Goal: Task Accomplishment & Management: Manage account settings

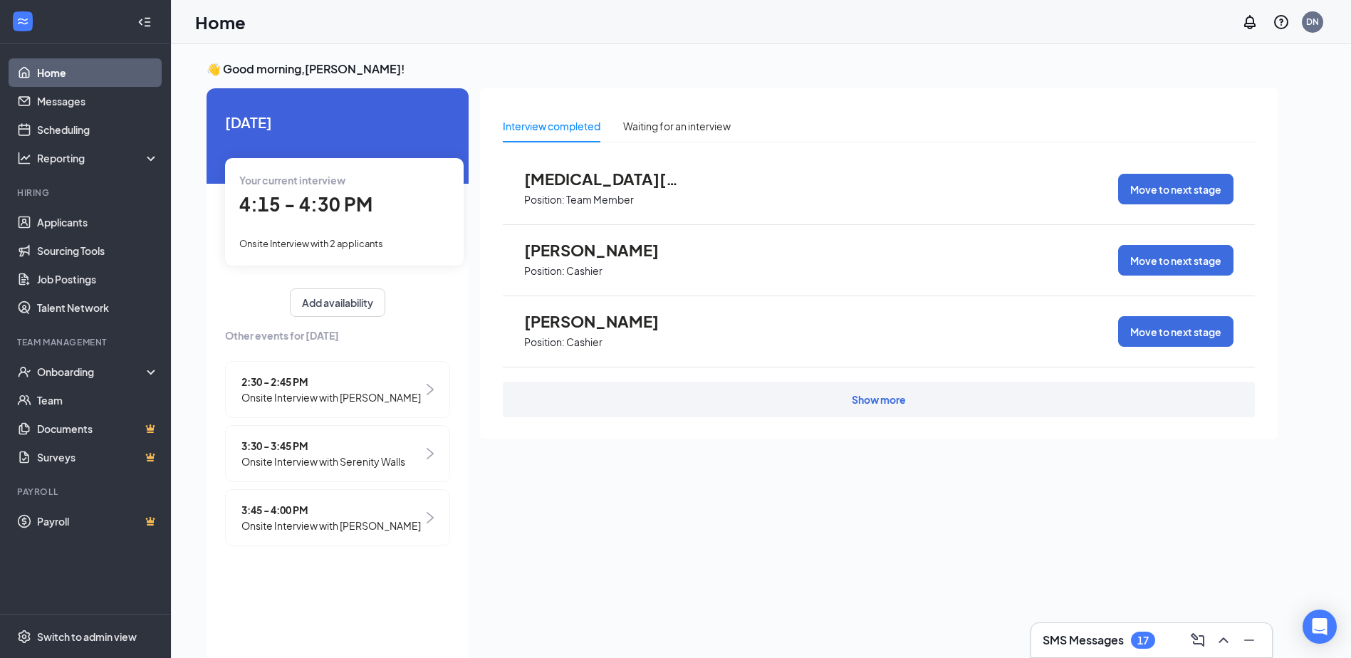
click at [400, 390] on span "Onsite Interview with Karen Gerwin" at bounding box center [330, 398] width 179 height 16
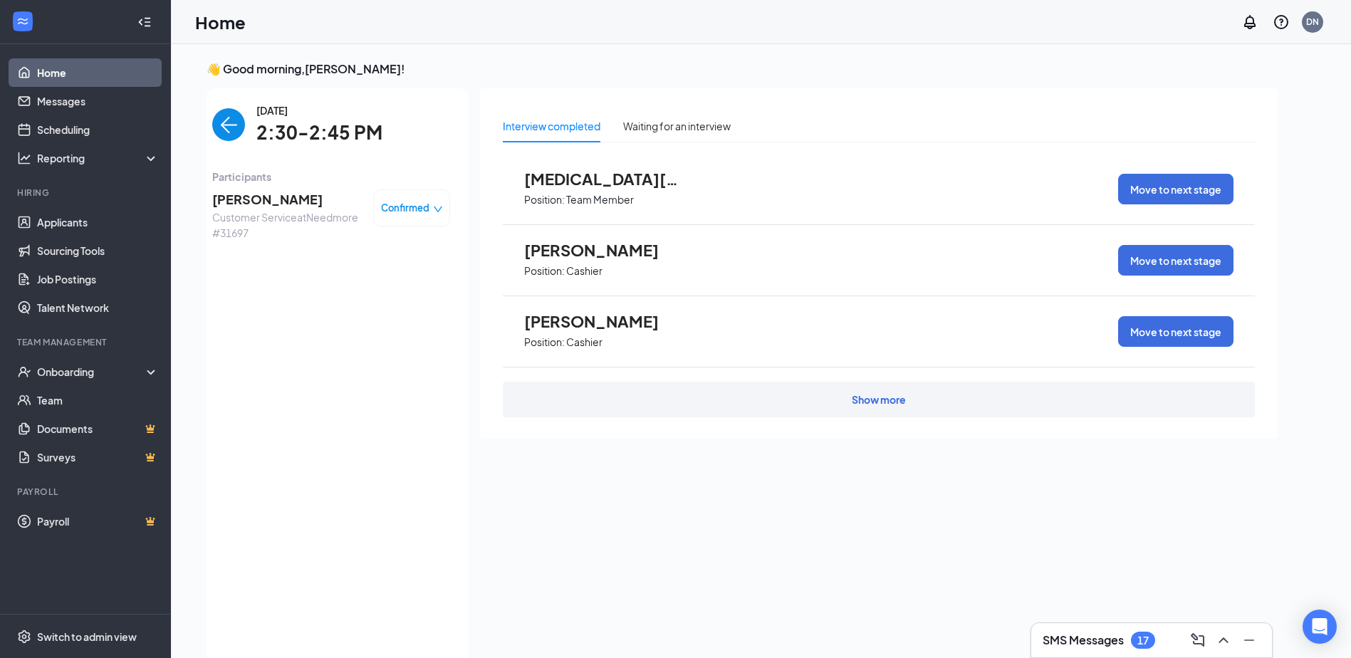
scroll to position [6, 0]
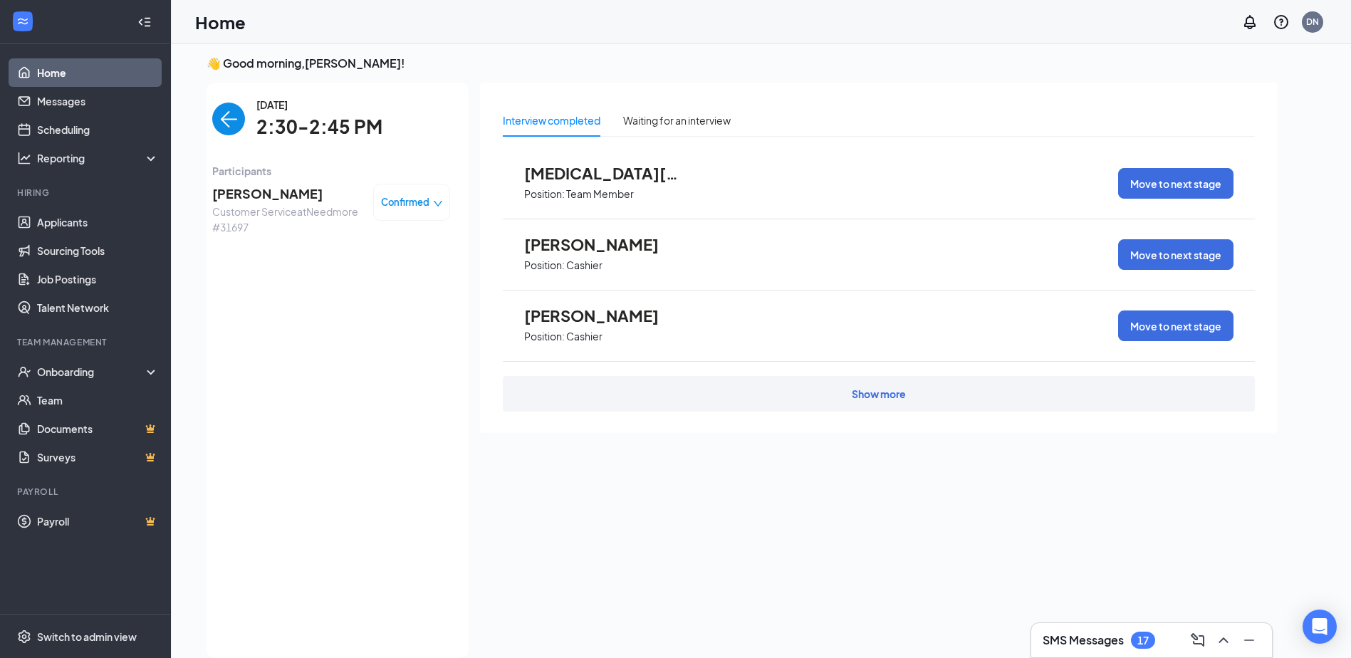
click at [436, 200] on icon "down" at bounding box center [438, 204] width 10 height 10
click at [392, 292] on span "Mark as no-show" at bounding box center [372, 291] width 79 height 16
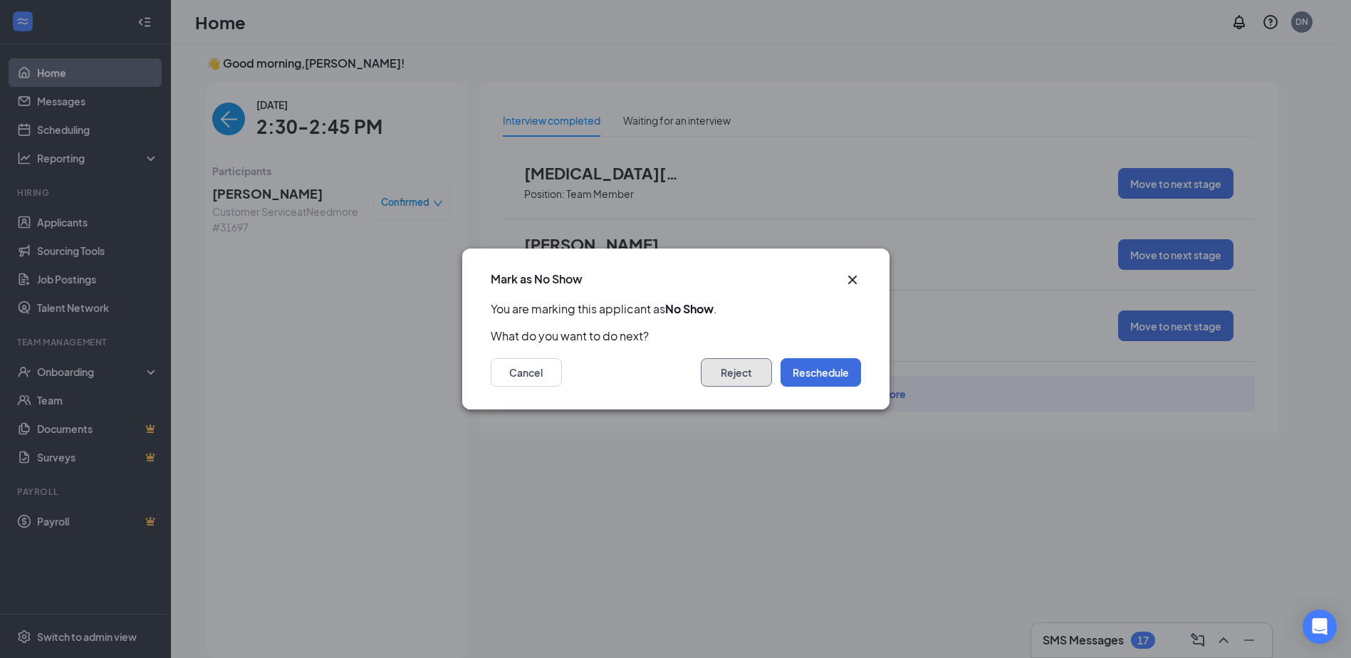
click at [733, 377] on button "Reject" at bounding box center [736, 372] width 71 height 28
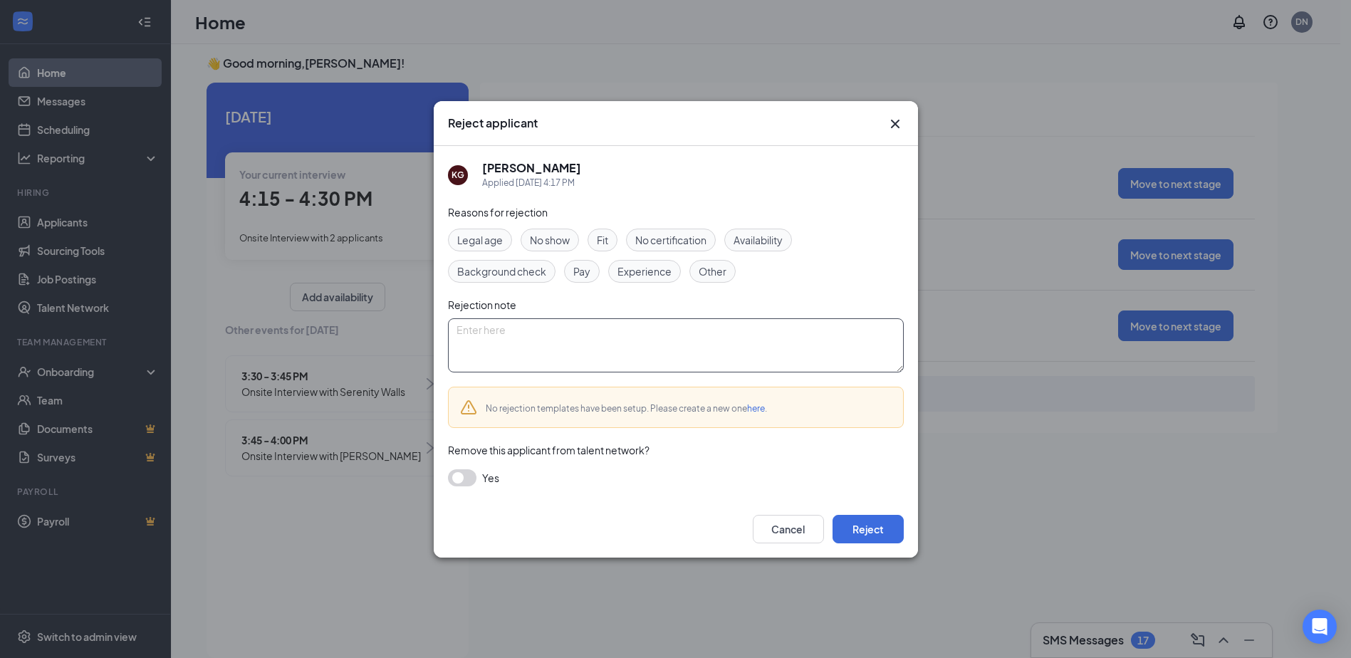
click at [574, 331] on textarea at bounding box center [676, 345] width 456 height 54
click at [555, 330] on textarea at bounding box center [676, 345] width 456 height 54
type textarea "no showed for her interview"
click at [892, 526] on button "Reject" at bounding box center [868, 529] width 71 height 28
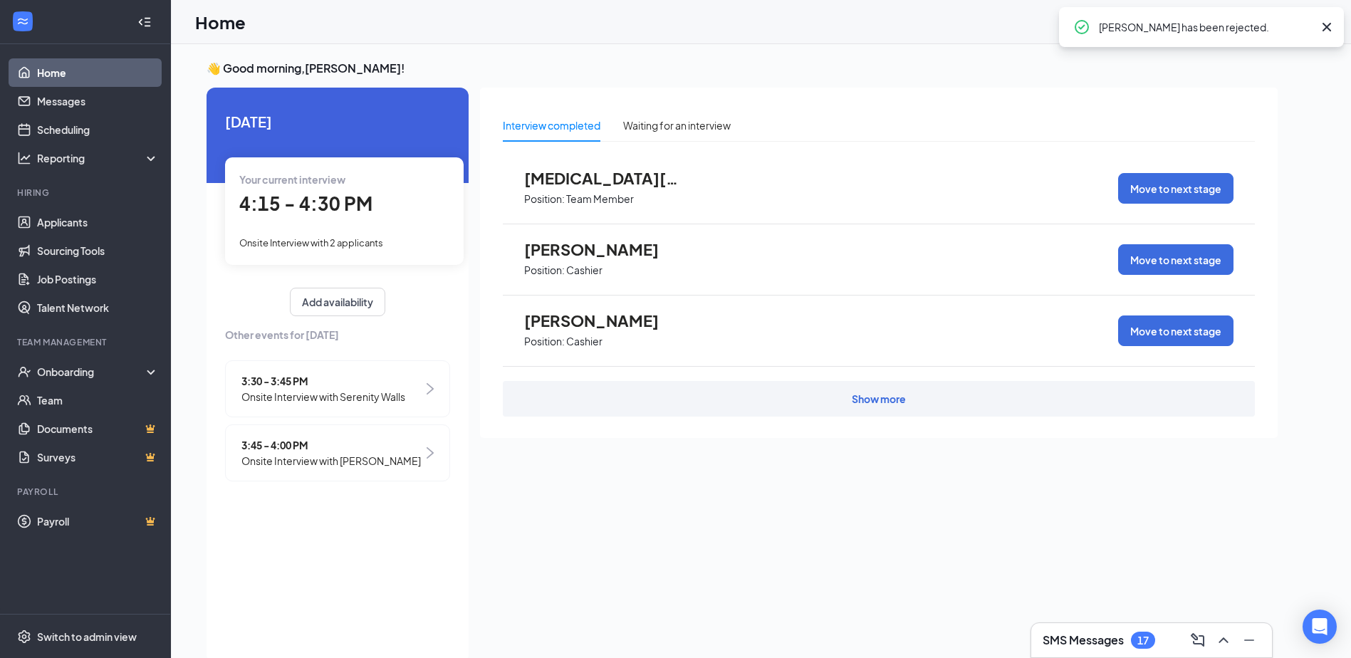
scroll to position [0, 0]
click at [428, 391] on img at bounding box center [430, 389] width 7 height 11
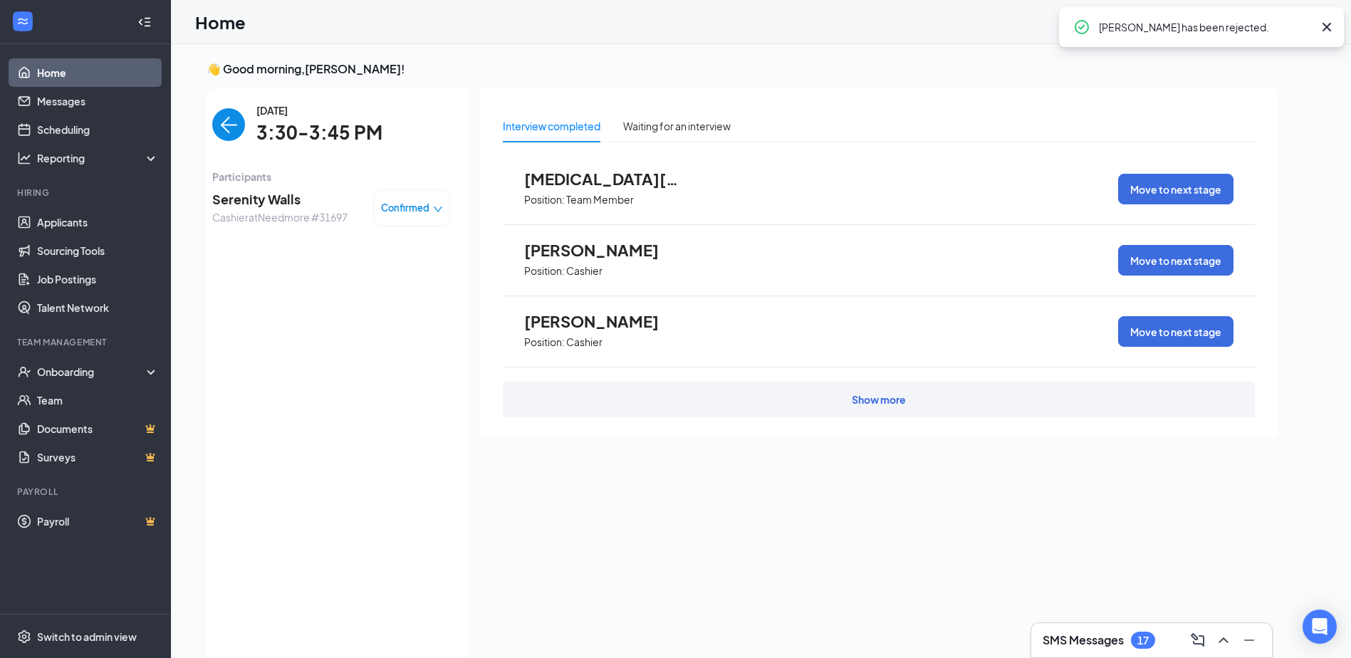
scroll to position [6, 0]
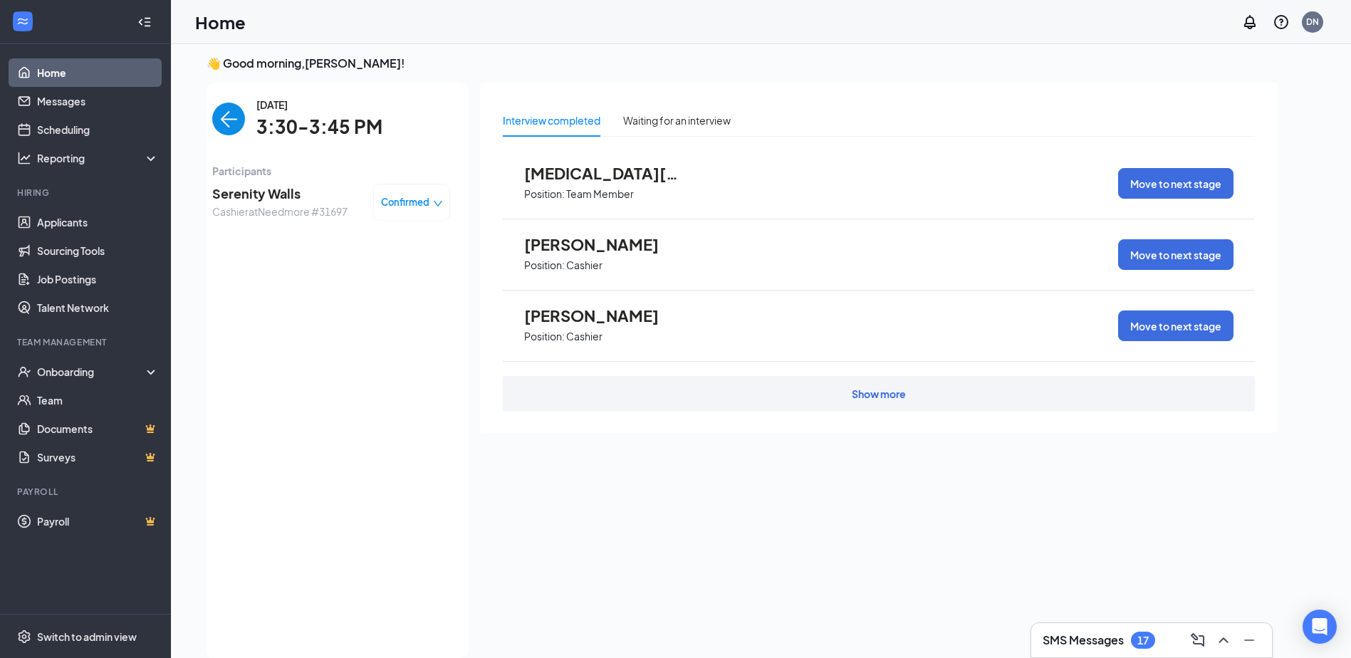
click at [437, 204] on icon "down" at bounding box center [438, 204] width 10 height 10
click at [394, 268] on span "Mark complete" at bounding box center [368, 267] width 71 height 16
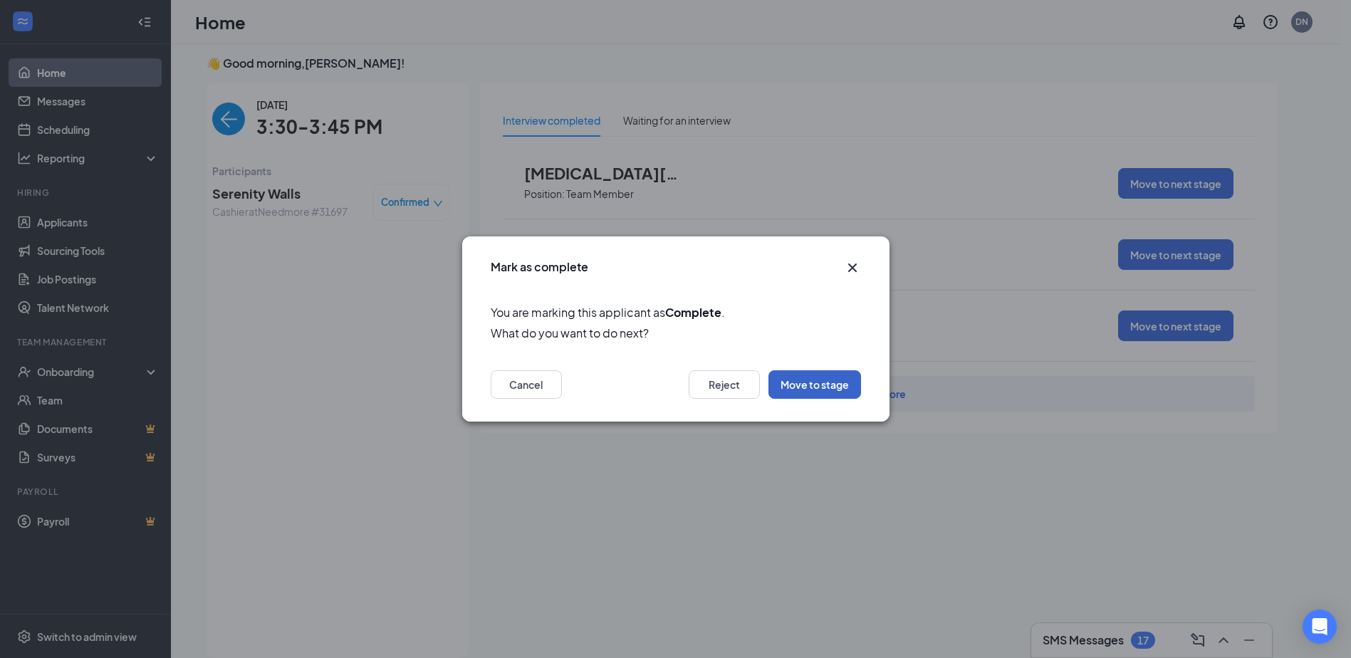
click at [790, 384] on button "Move to stage" at bounding box center [814, 384] width 93 height 28
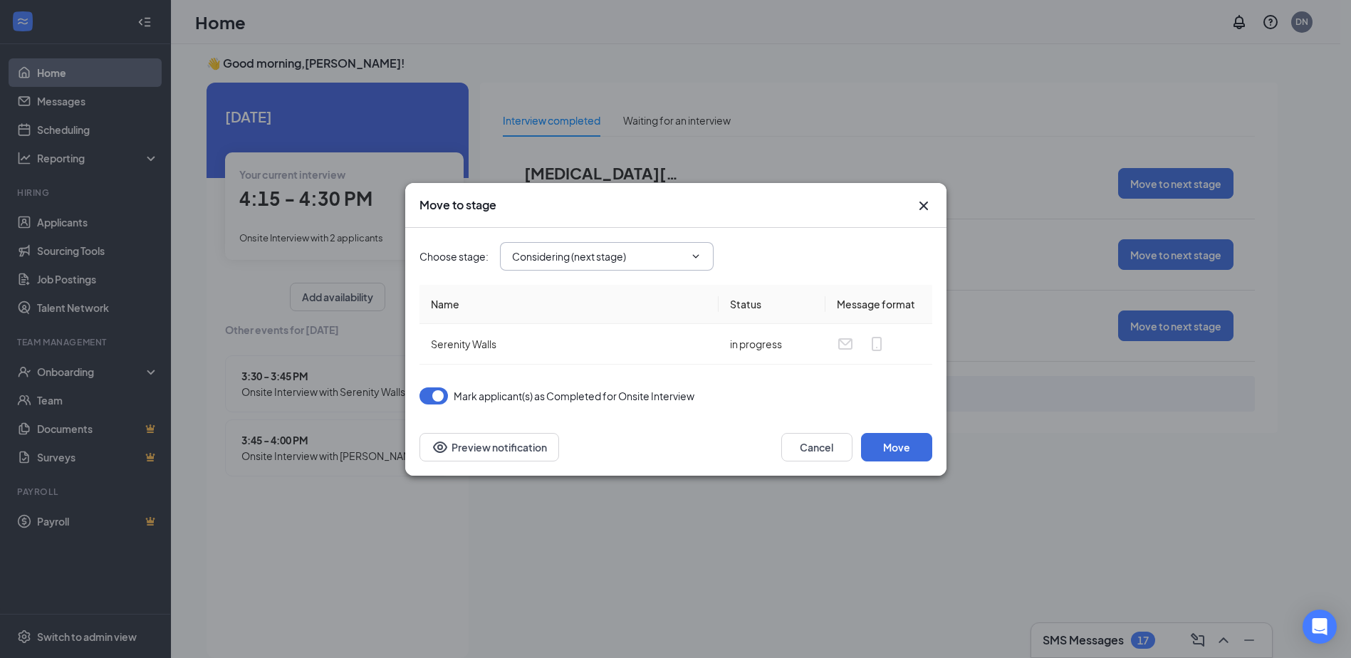
click at [692, 253] on icon "ChevronDown" at bounding box center [695, 256] width 11 height 11
click at [760, 249] on div "Choose stage : Considering (next stage)" at bounding box center [675, 256] width 513 height 28
click at [699, 257] on icon "ChevronDown" at bounding box center [695, 256] width 11 height 11
click at [643, 256] on input "Considering (next stage)" at bounding box center [598, 257] width 172 height 16
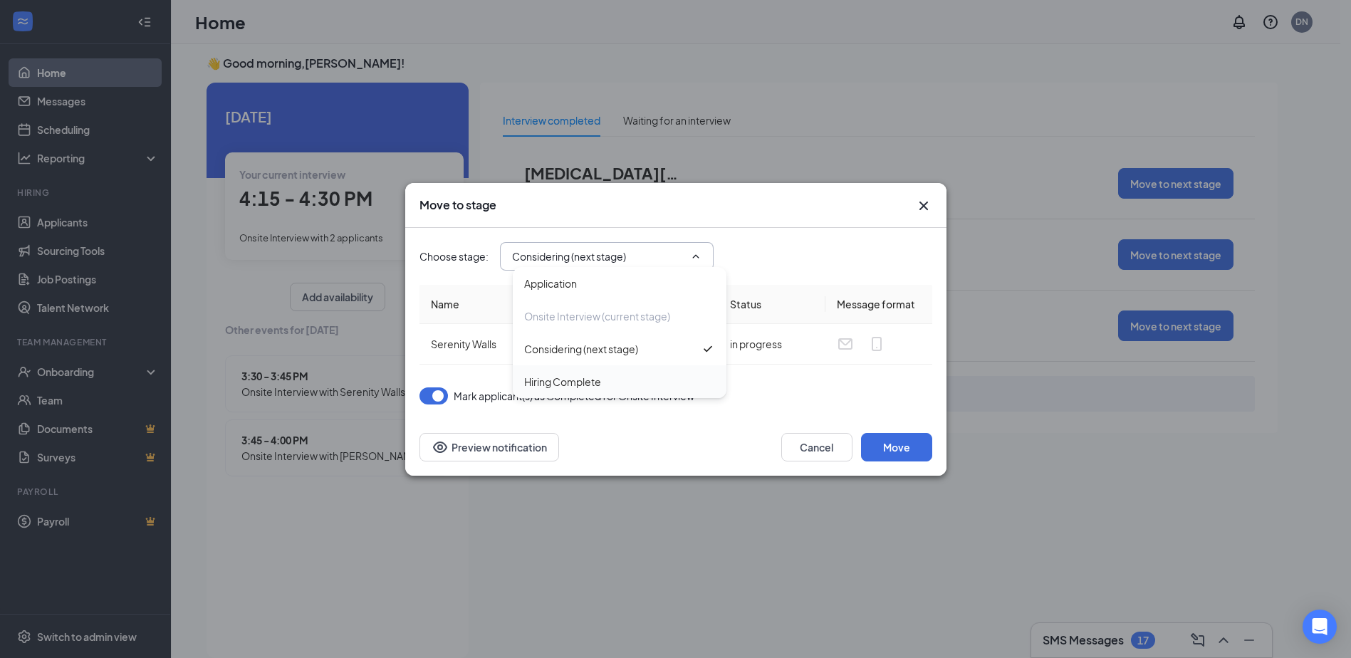
click at [577, 387] on div "Hiring Complete" at bounding box center [562, 382] width 77 height 16
type input "Hiring Complete"
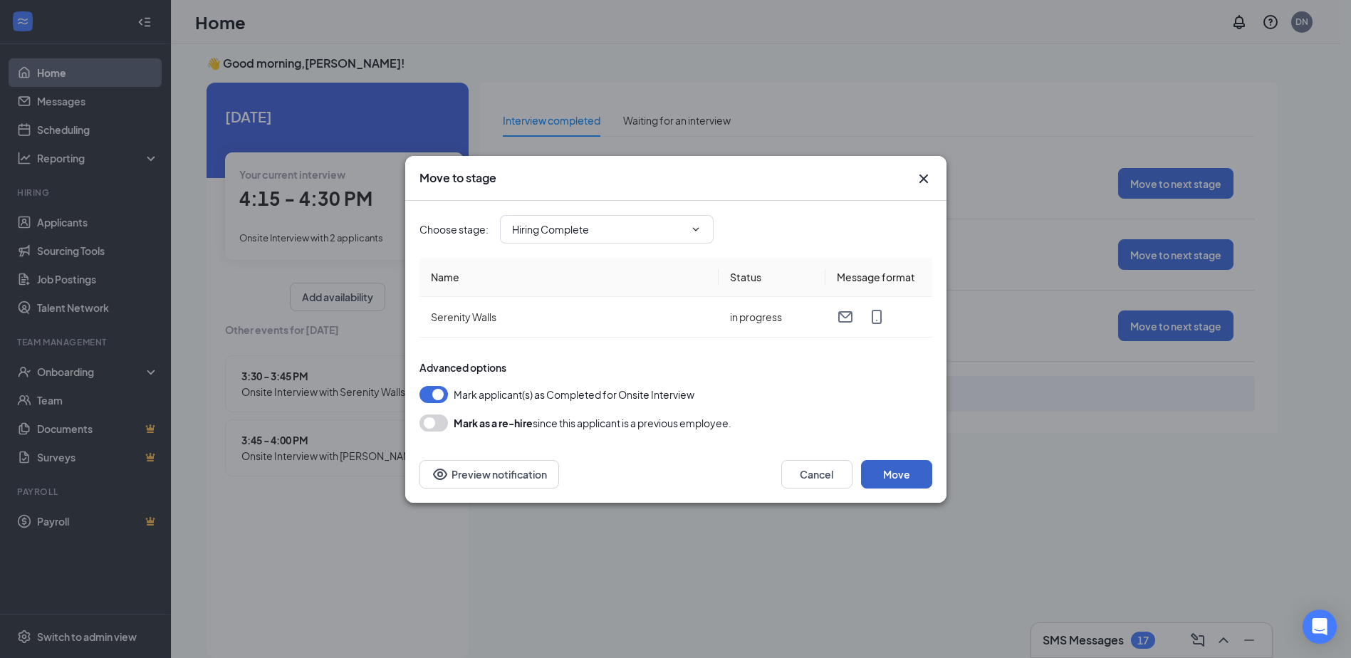
click at [908, 478] on button "Move" at bounding box center [896, 474] width 71 height 28
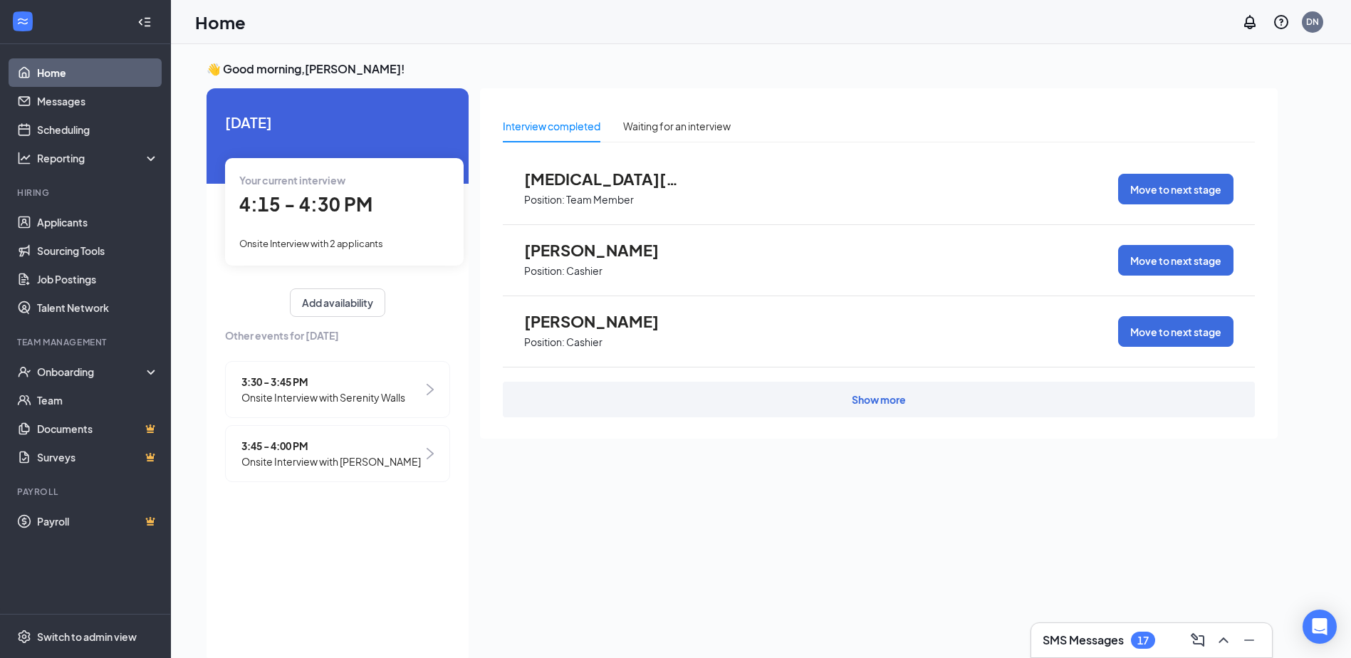
click at [429, 390] on img at bounding box center [430, 389] width 7 height 11
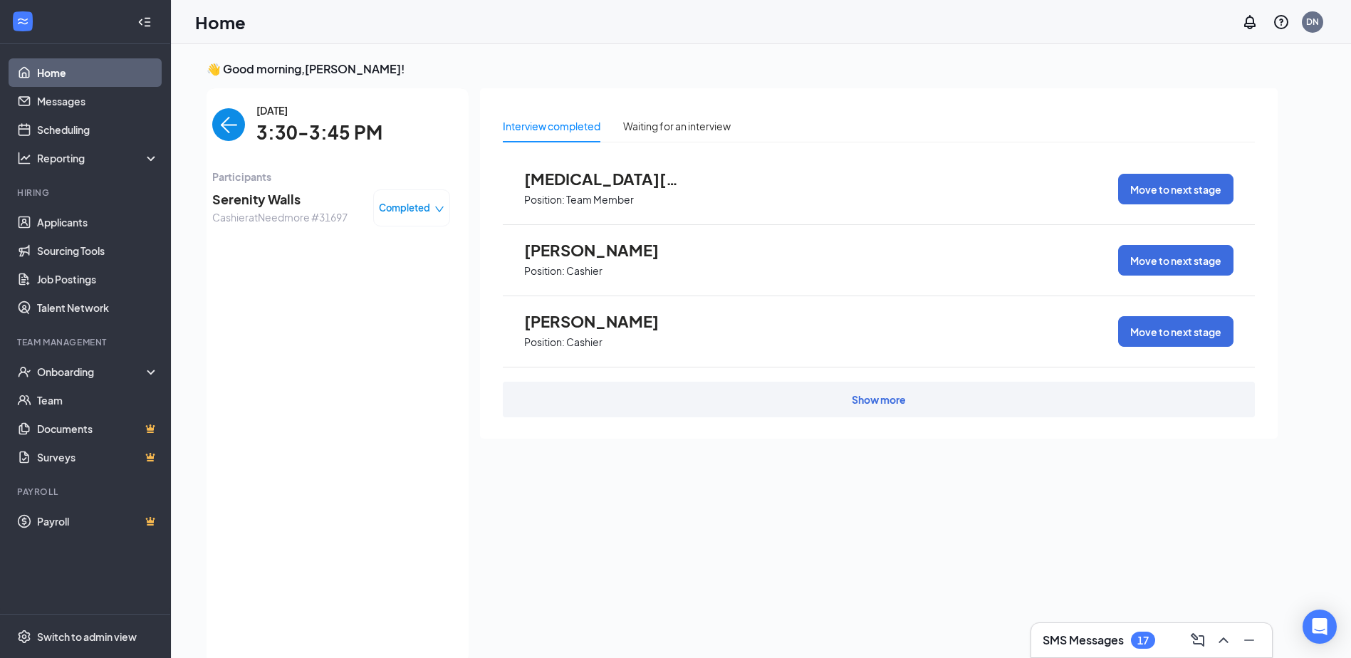
scroll to position [6, 0]
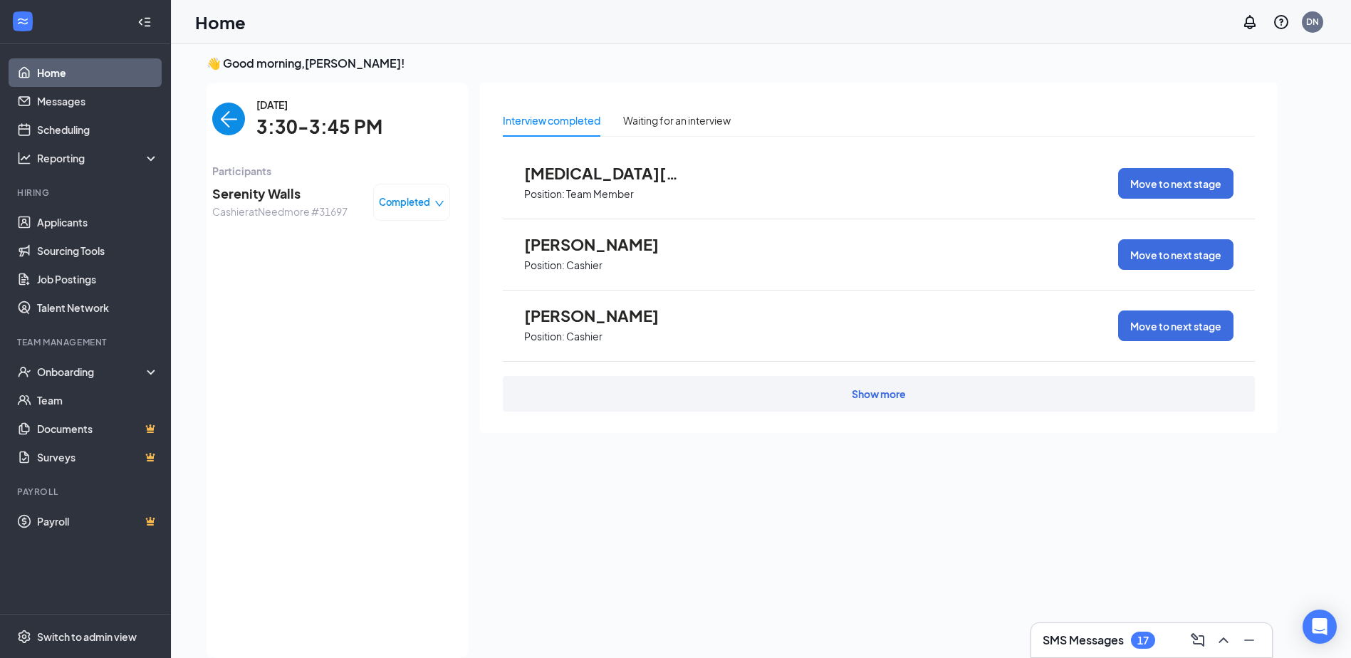
click at [239, 113] on img "back-button" at bounding box center [228, 119] width 33 height 33
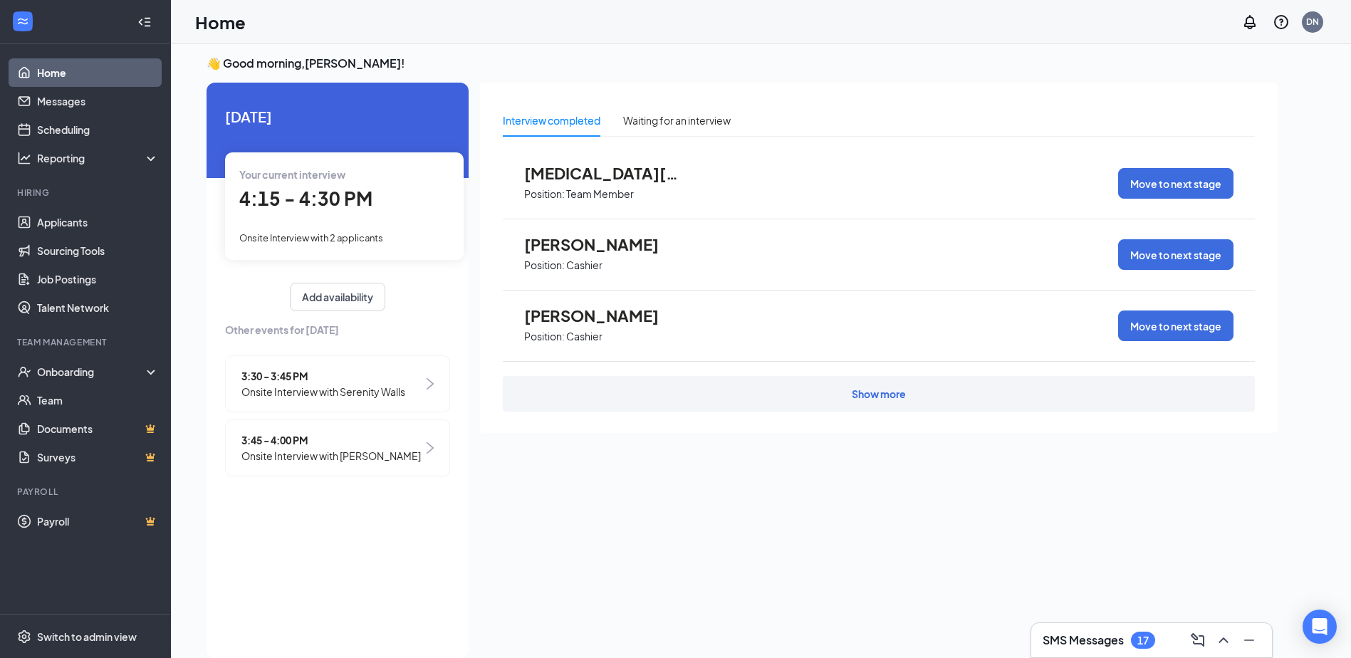
click at [425, 442] on div "3:45 - 4:00 PM Onsite Interview with [PERSON_NAME]" at bounding box center [337, 447] width 225 height 57
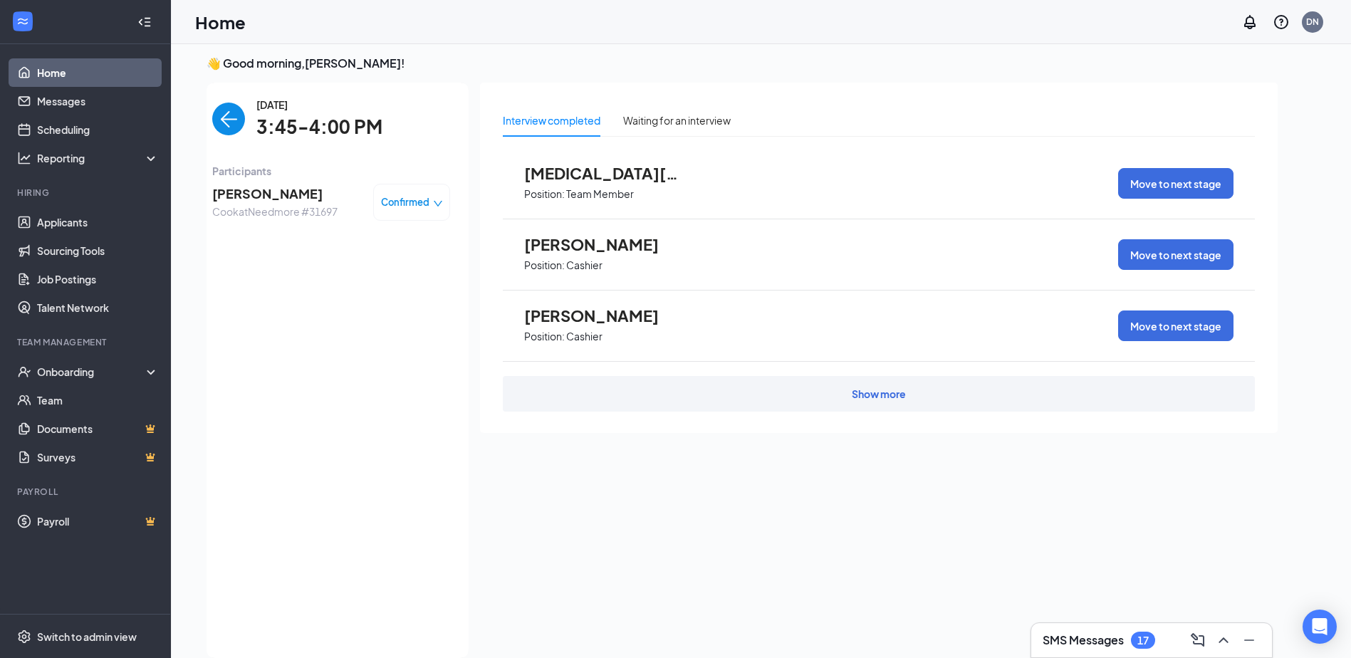
click at [439, 203] on icon "down" at bounding box center [438, 204] width 10 height 10
click at [385, 259] on div "Request Reschedule Mark complete Mark as no-show Cancel" at bounding box center [371, 279] width 120 height 88
click at [384, 269] on span "Mark complete" at bounding box center [368, 267] width 71 height 16
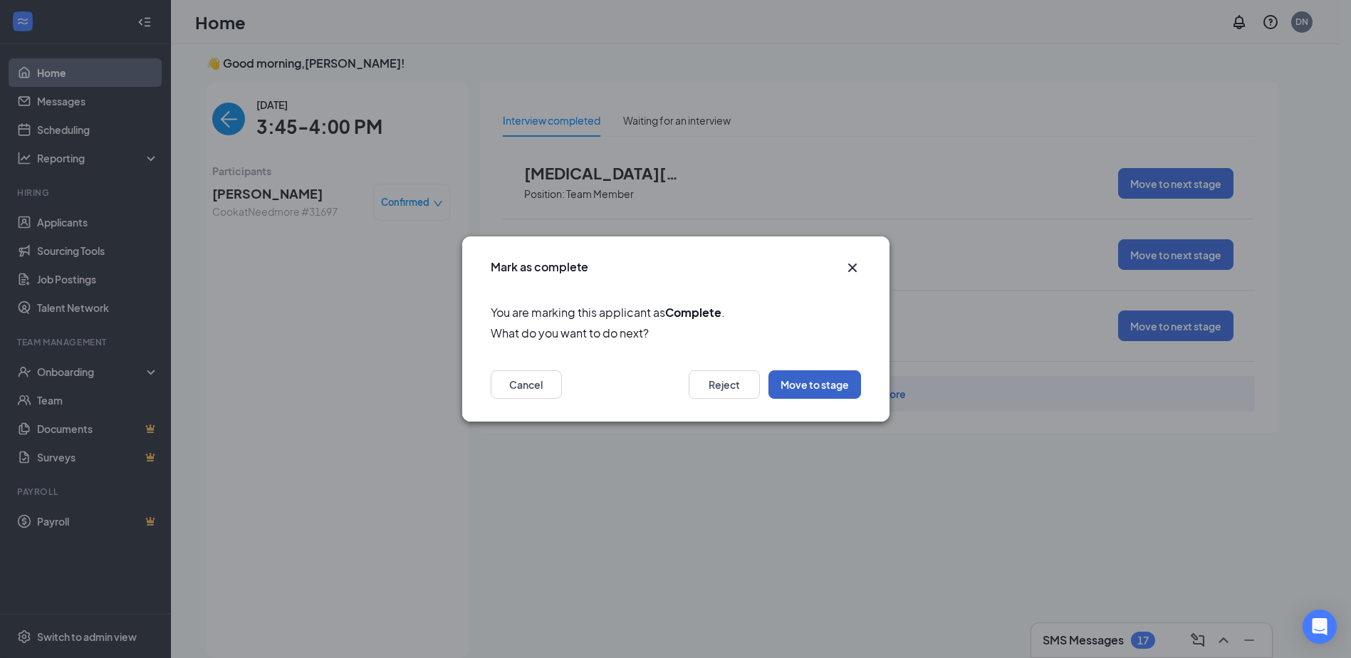
click at [833, 390] on button "Move to stage" at bounding box center [814, 384] width 93 height 28
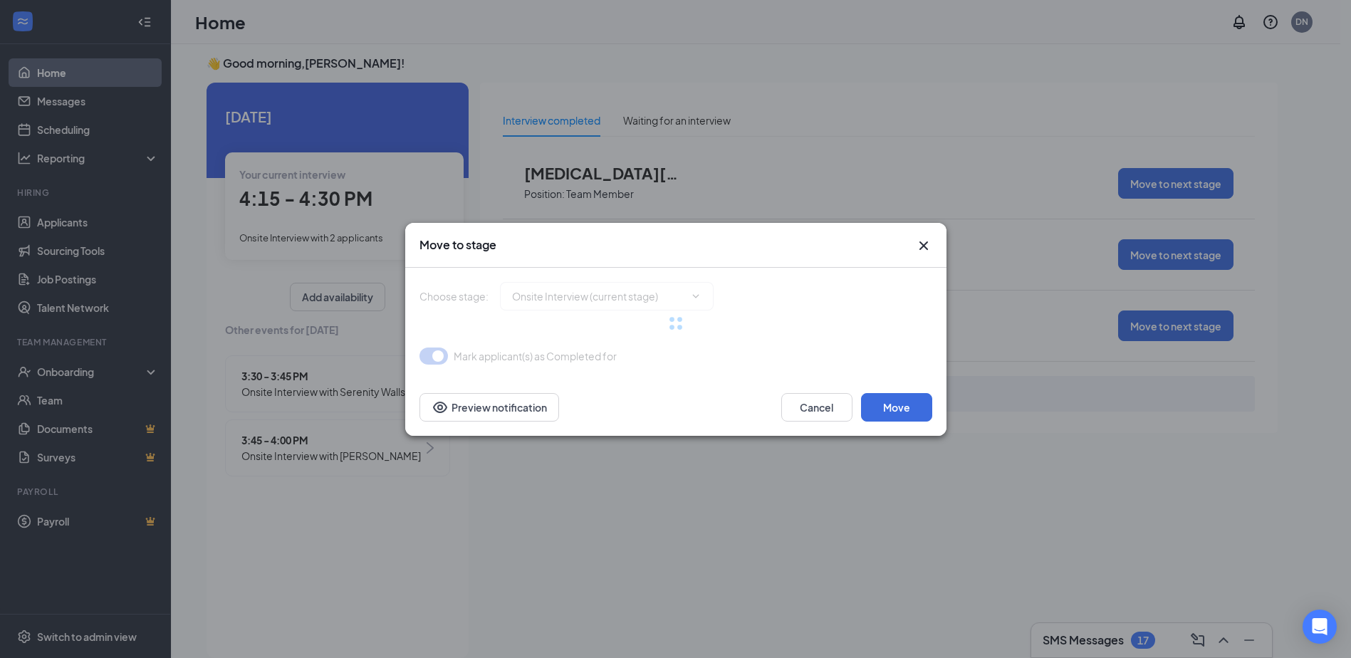
type input "Considering (next stage)"
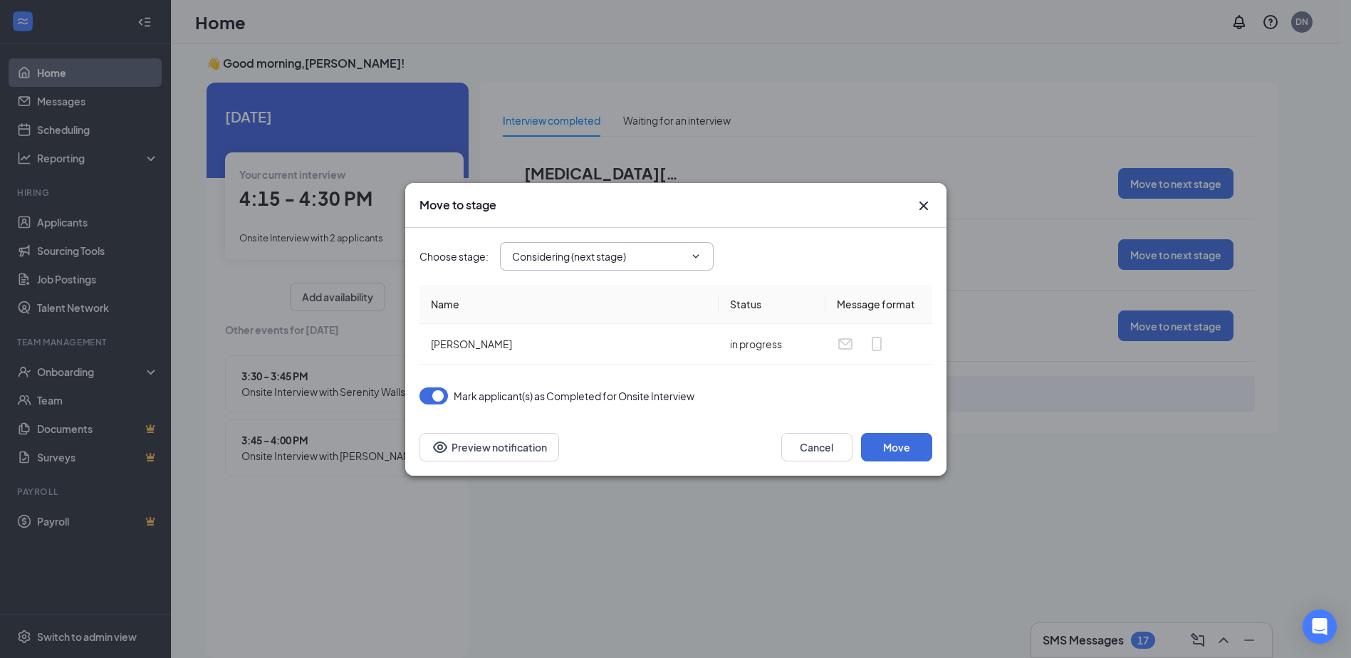
click at [607, 250] on input "Considering (next stage)" at bounding box center [598, 257] width 172 height 16
click at [795, 214] on div "Move to stage" at bounding box center [675, 205] width 541 height 45
click at [909, 453] on button "Move" at bounding box center [896, 447] width 71 height 28
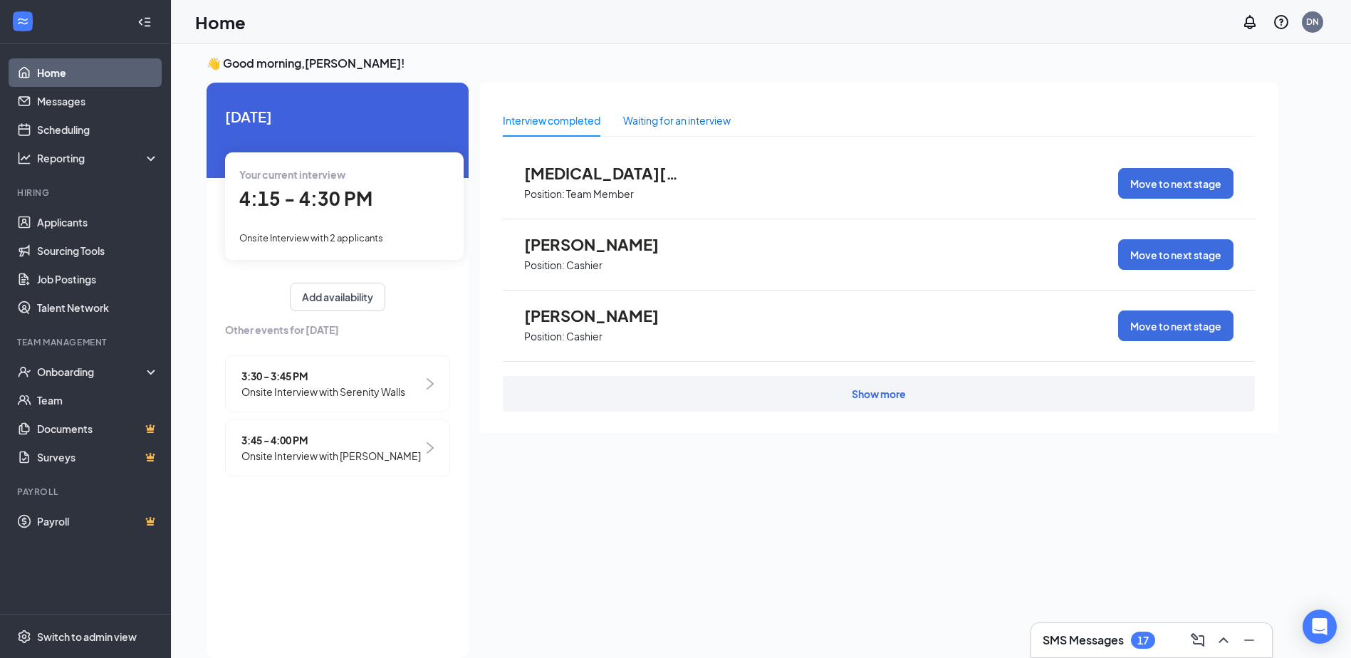
click at [684, 120] on div "Waiting for an interview" at bounding box center [677, 121] width 108 height 16
click at [548, 122] on div "Interview completed" at bounding box center [552, 121] width 98 height 16
